Goal: Information Seeking & Learning: Learn about a topic

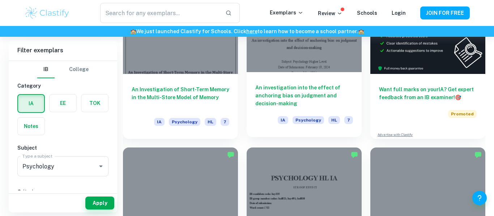
click at [274, 99] on h6 "An investigation into the effect of anchoring bias on judgment and decision-mak…" at bounding box center [304, 96] width 98 height 24
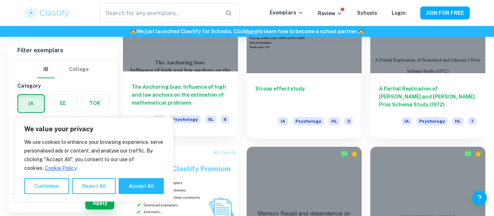
scroll to position [430, 0]
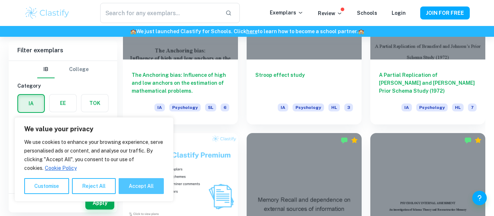
click at [158, 183] on button "Accept All" at bounding box center [141, 187] width 45 height 16
checkbox input "true"
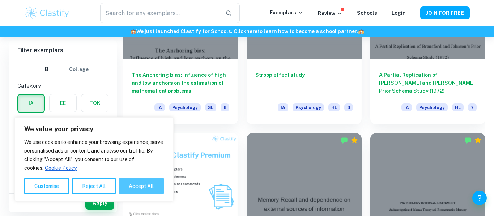
checkbox input "true"
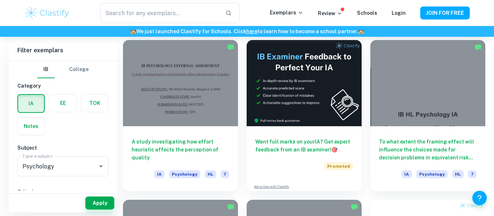
scroll to position [1963, 0]
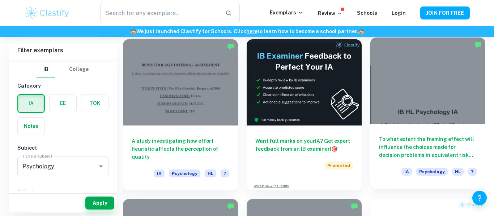
click at [436, 134] on div "To what extent the framing effect will influence the choices made for decision …" at bounding box center [427, 156] width 115 height 65
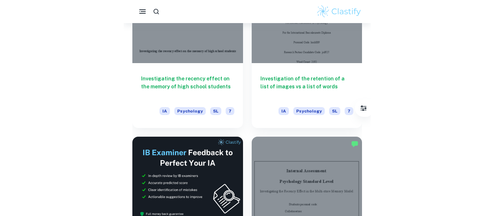
scroll to position [1501, 0]
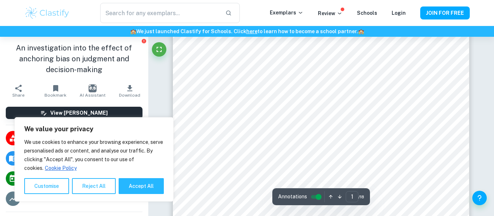
scroll to position [96, 0]
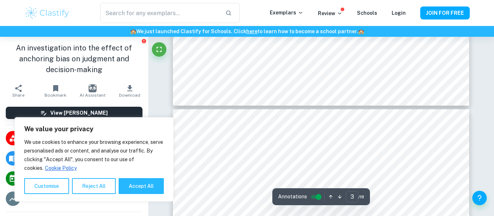
type input "4"
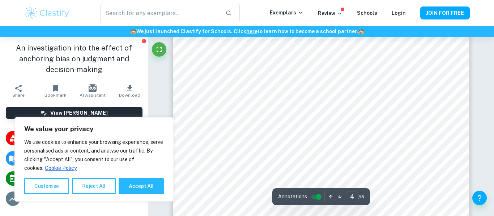
scroll to position [1305, 0]
click at [154, 186] on button "Accept All" at bounding box center [141, 187] width 45 height 16
checkbox input "true"
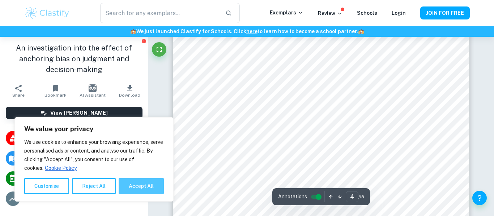
checkbox input "true"
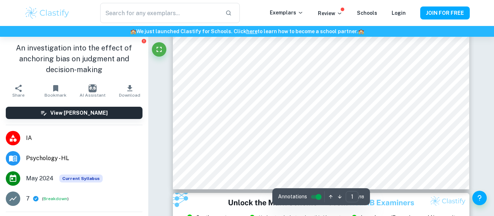
scroll to position [0, 0]
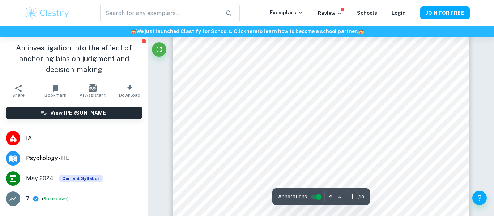
type input "2"
